Goal: Task Accomplishment & Management: Complete application form

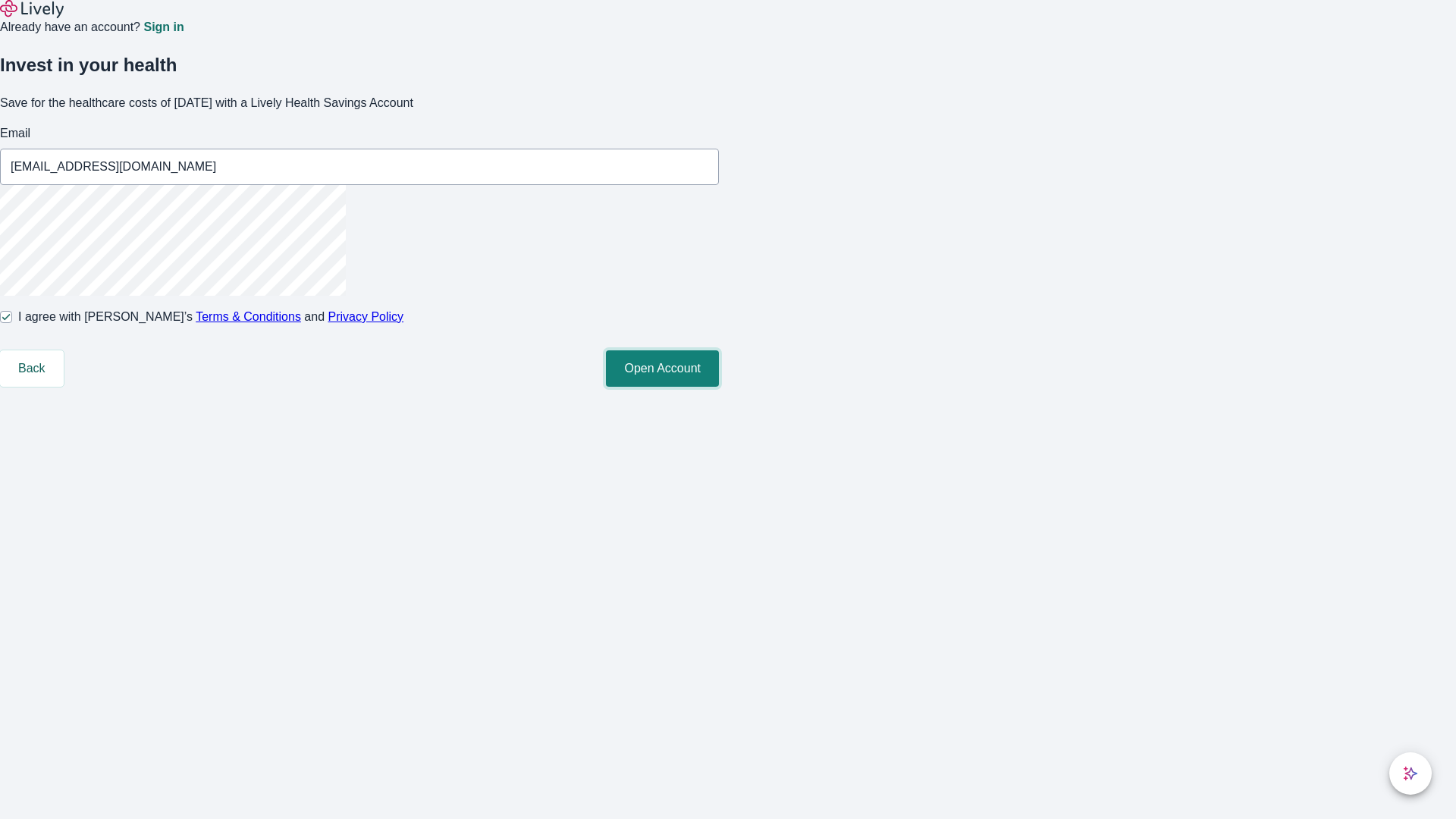
click at [719, 387] on button "Open Account" at bounding box center [663, 368] width 113 height 36
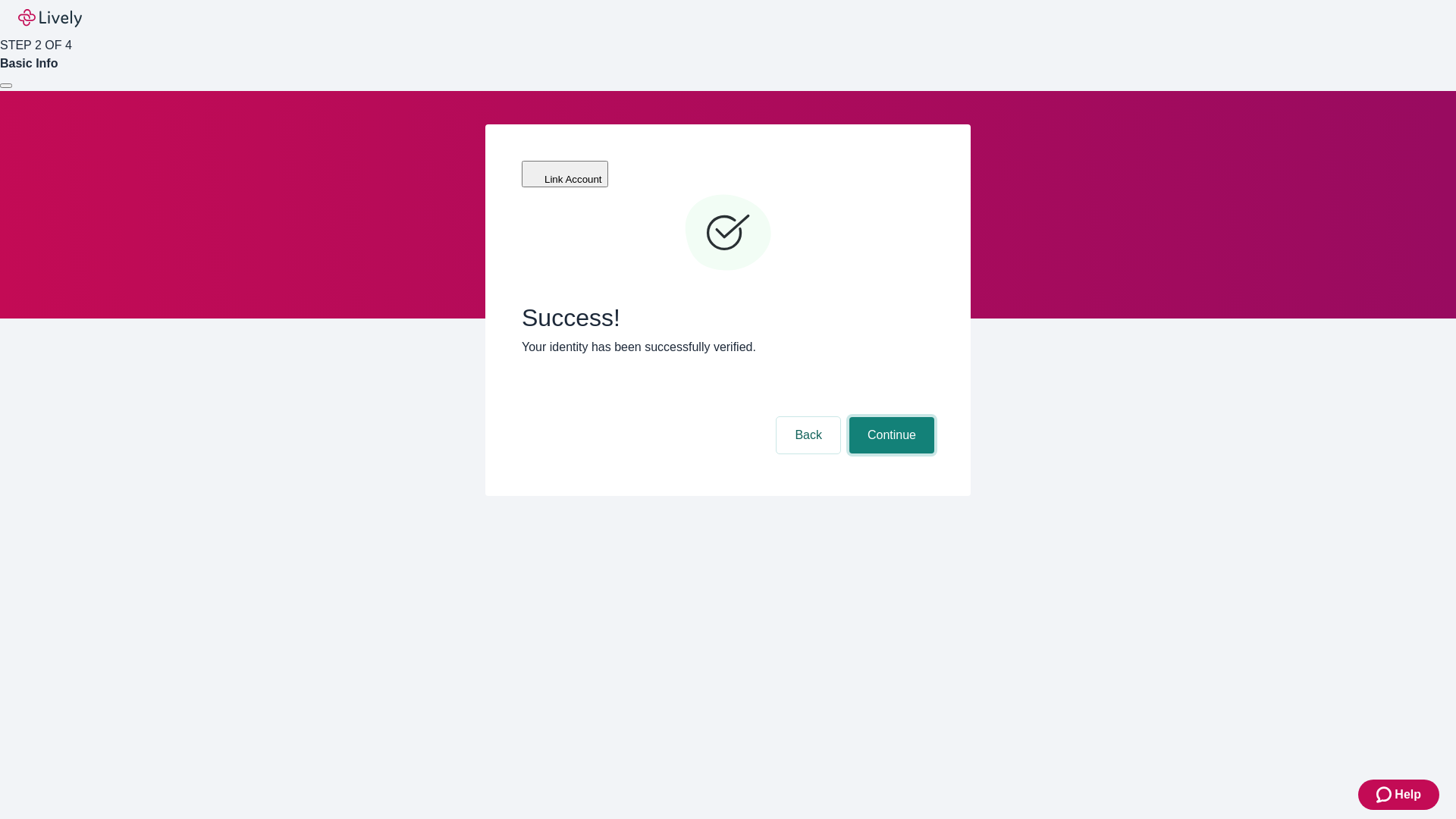
click at [890, 417] on button "Continue" at bounding box center [891, 435] width 85 height 36
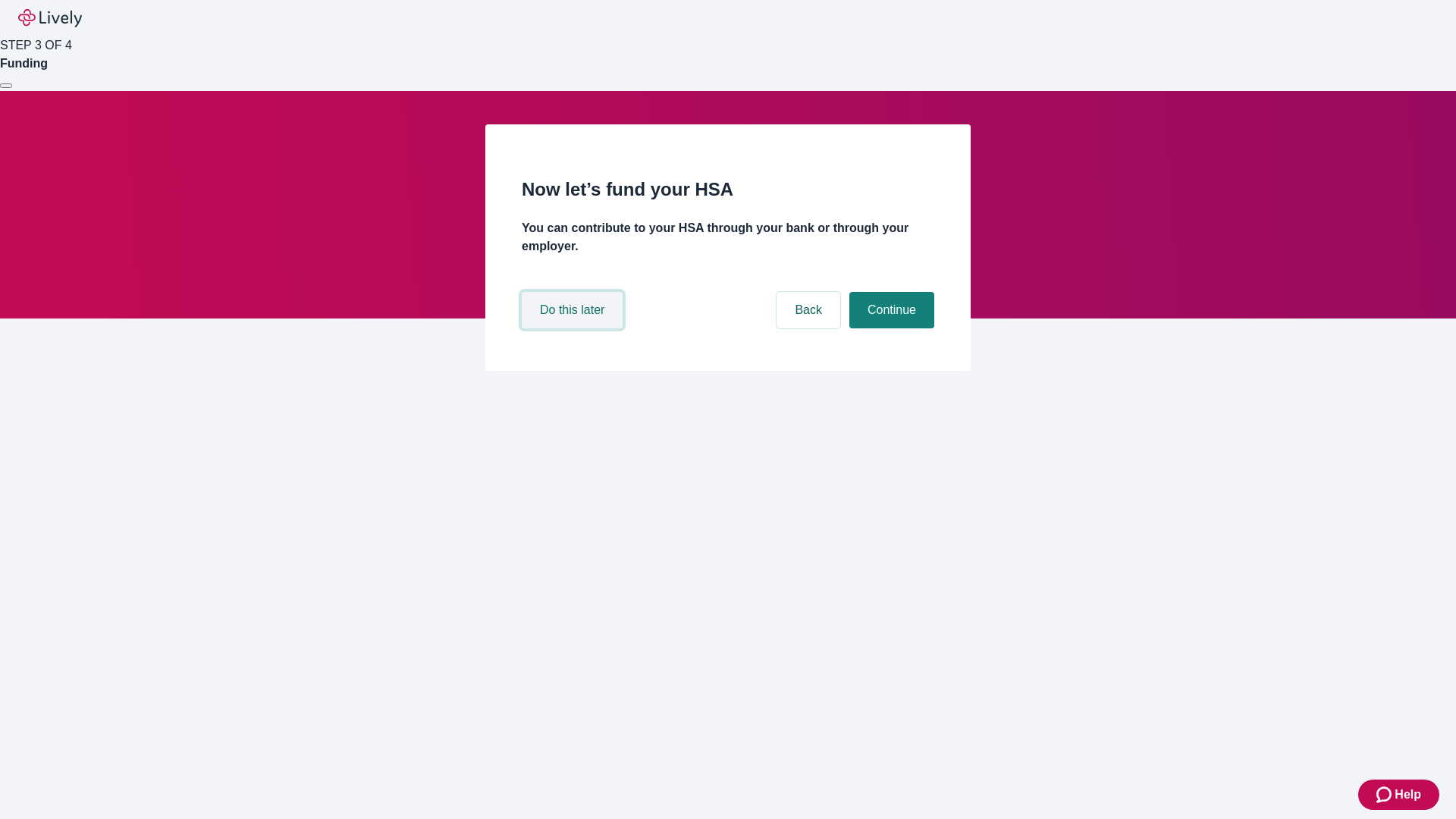
click at [574, 328] on button "Do this later" at bounding box center [572, 310] width 100 height 36
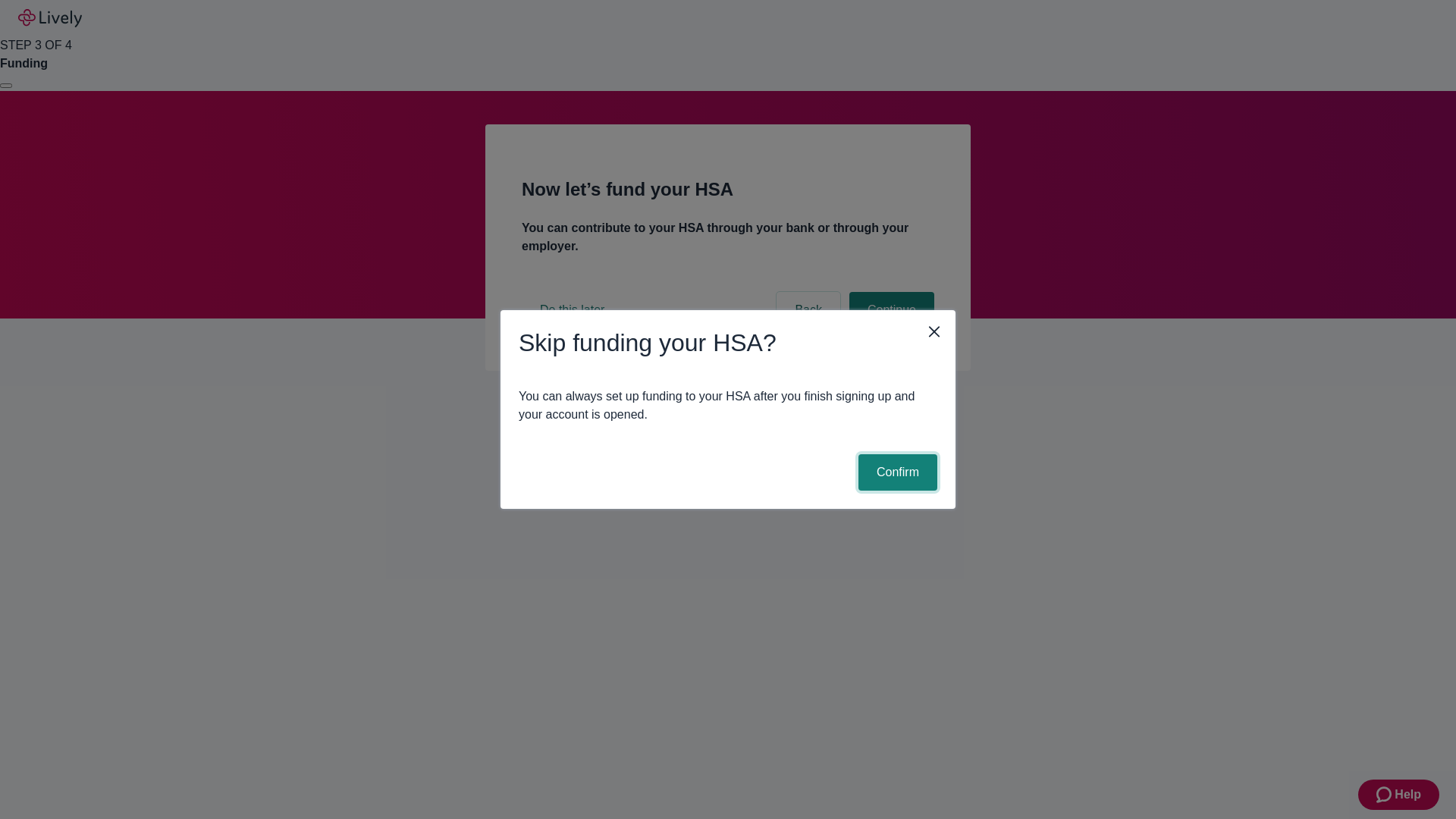
click at [895, 472] on button "Confirm" at bounding box center [897, 472] width 79 height 36
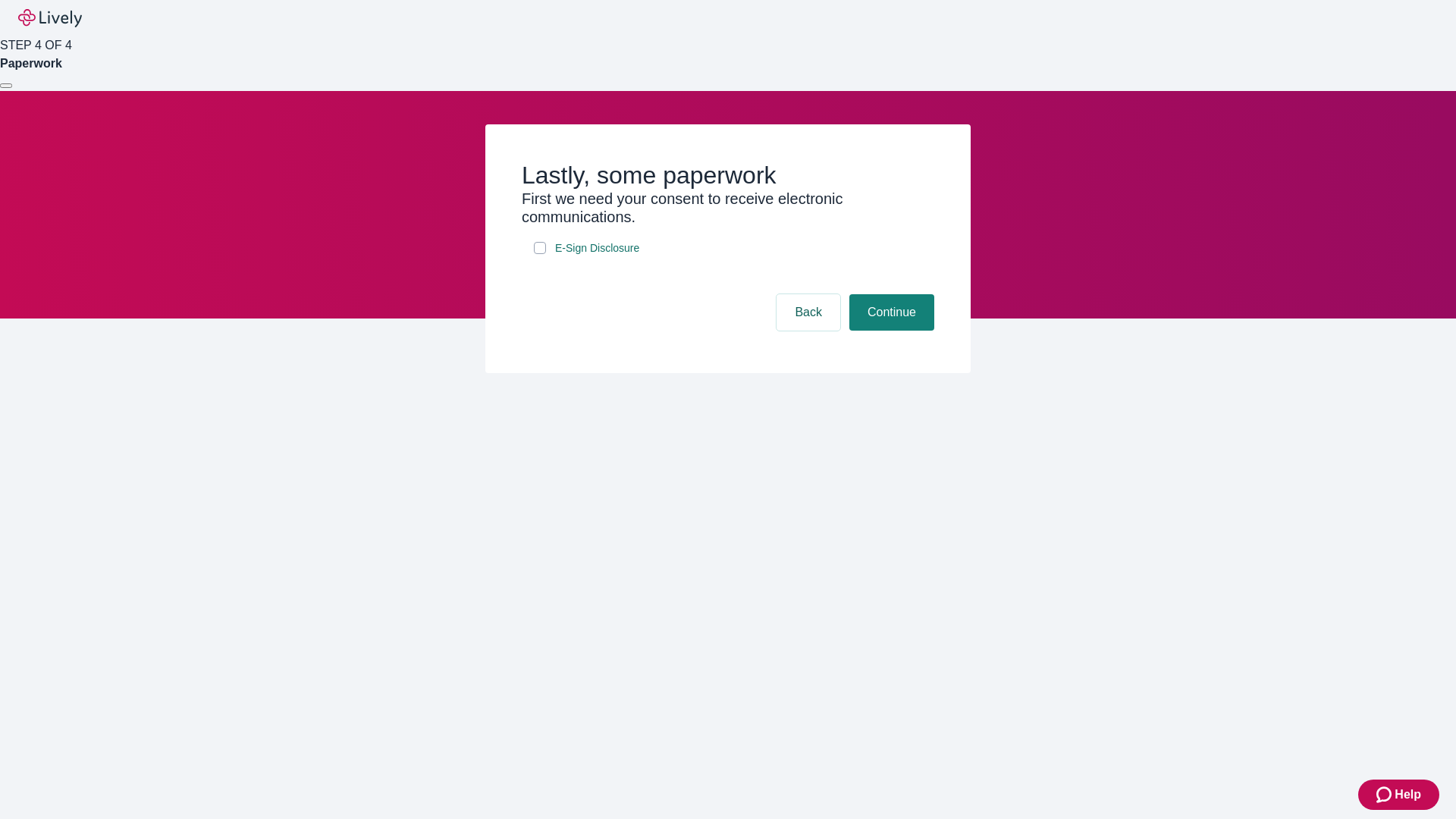
click at [540, 254] on input "E-Sign Disclosure" at bounding box center [539, 247] width 12 height 12
checkbox input "true"
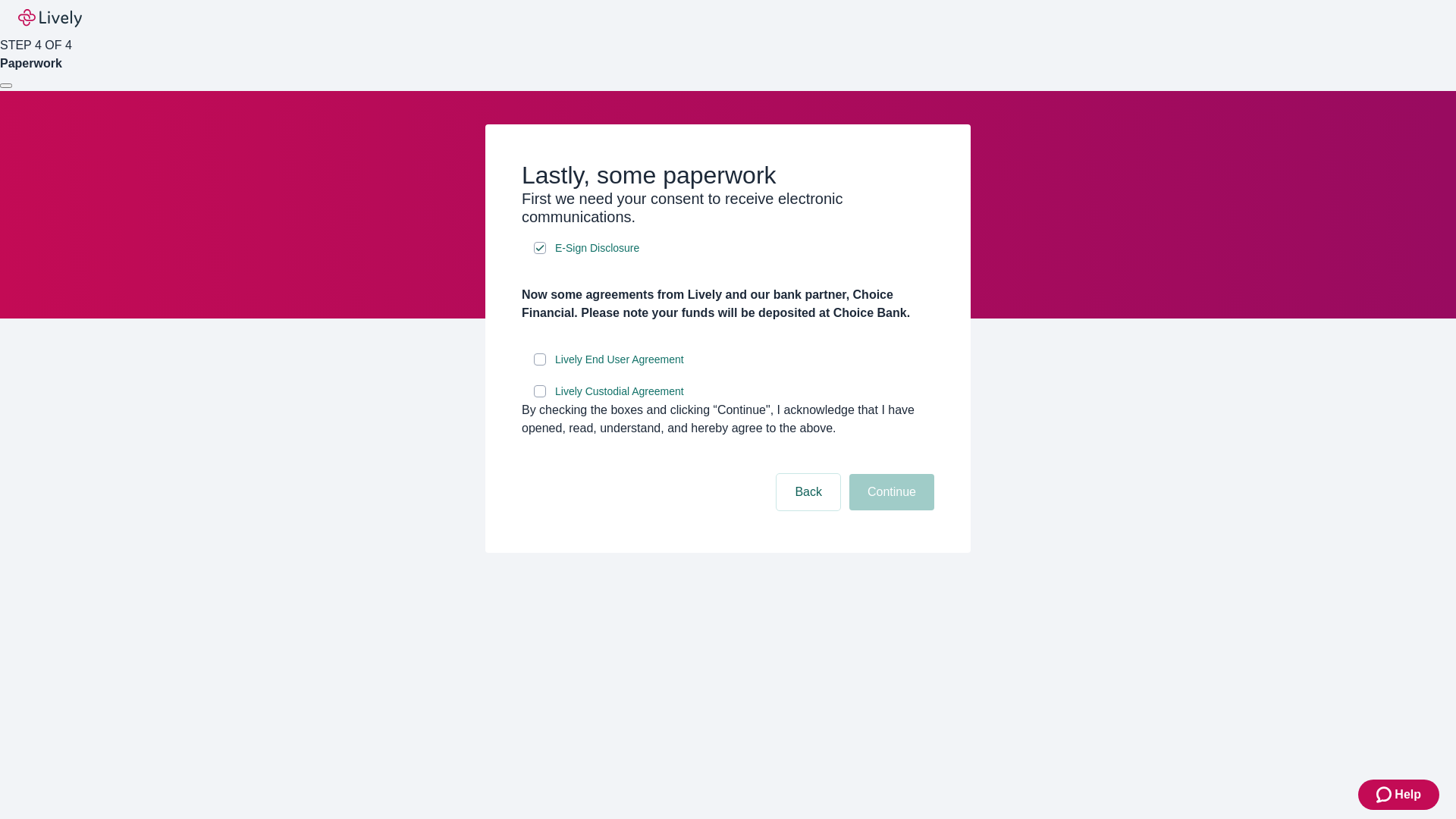
click at [540, 365] on input "Lively End User Agreement" at bounding box center [539, 359] width 12 height 12
checkbox input "true"
click at [540, 397] on input "Lively Custodial Agreement" at bounding box center [539, 390] width 12 height 12
checkbox input "true"
click at [890, 510] on button "Continue" at bounding box center [891, 492] width 85 height 36
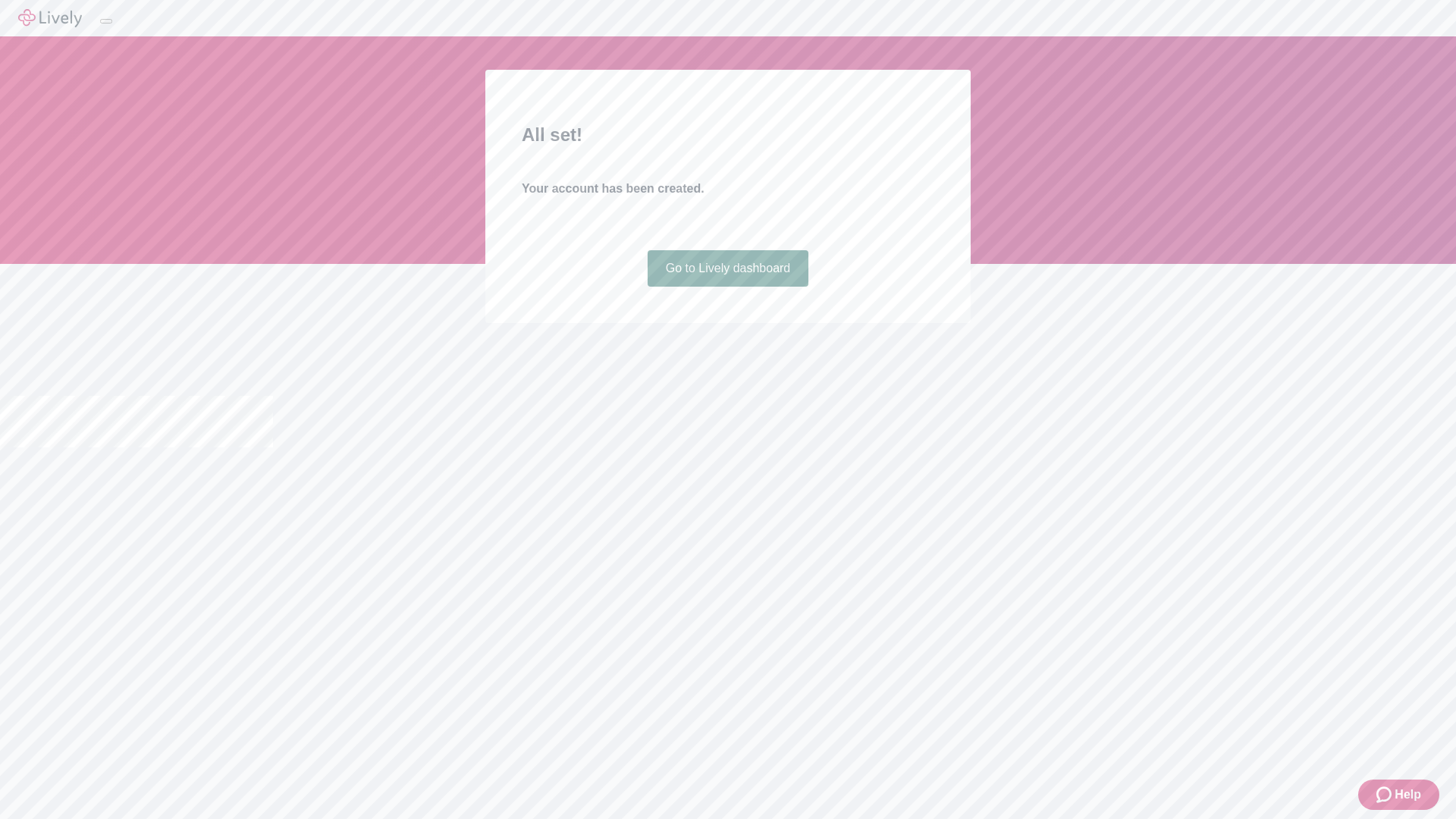
click at [727, 286] on link "Go to Lively dashboard" at bounding box center [729, 268] width 162 height 36
